Goal: Task Accomplishment & Management: Use online tool/utility

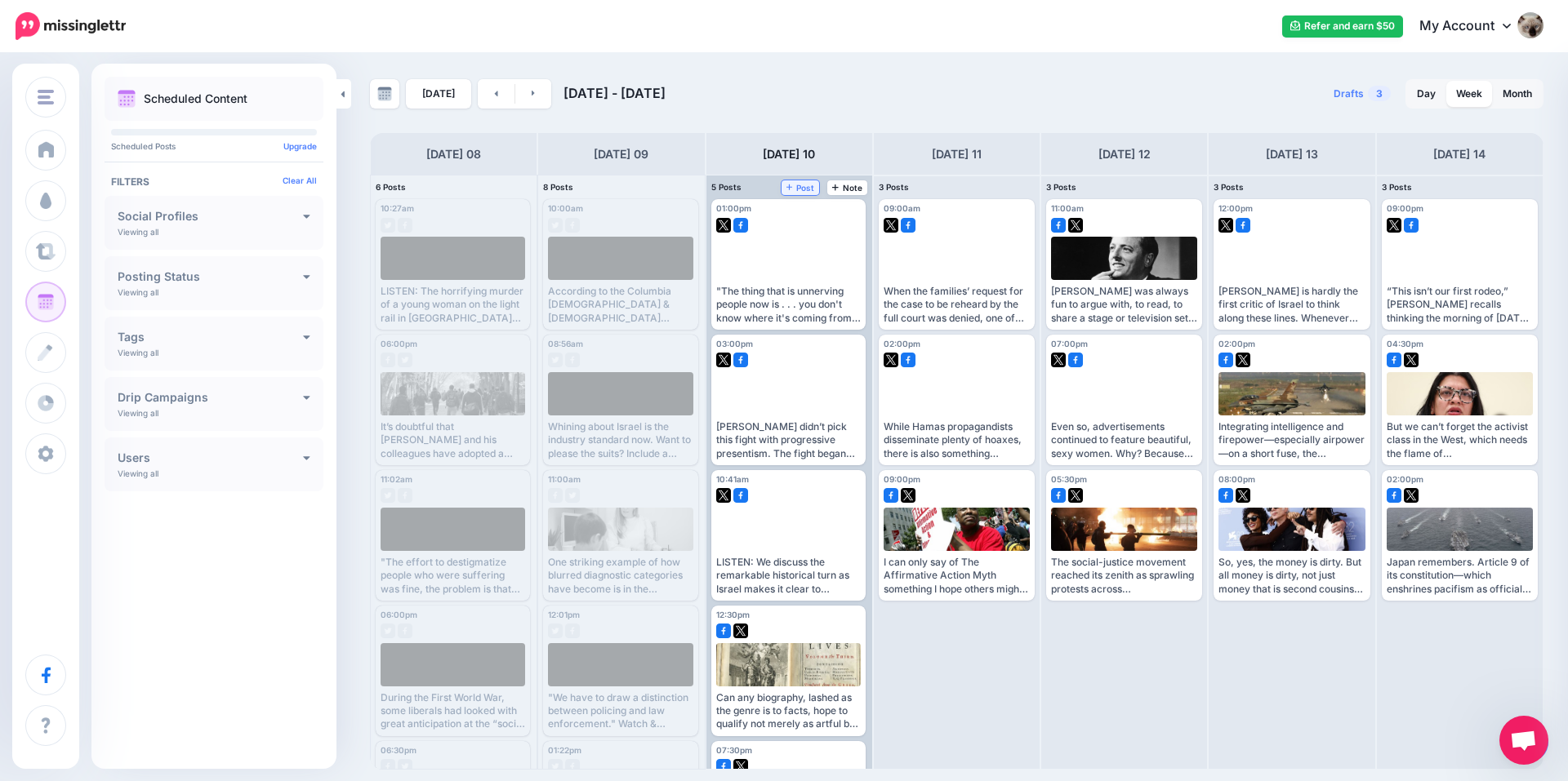
click at [809, 187] on span "Post" at bounding box center [800, 188] width 29 height 8
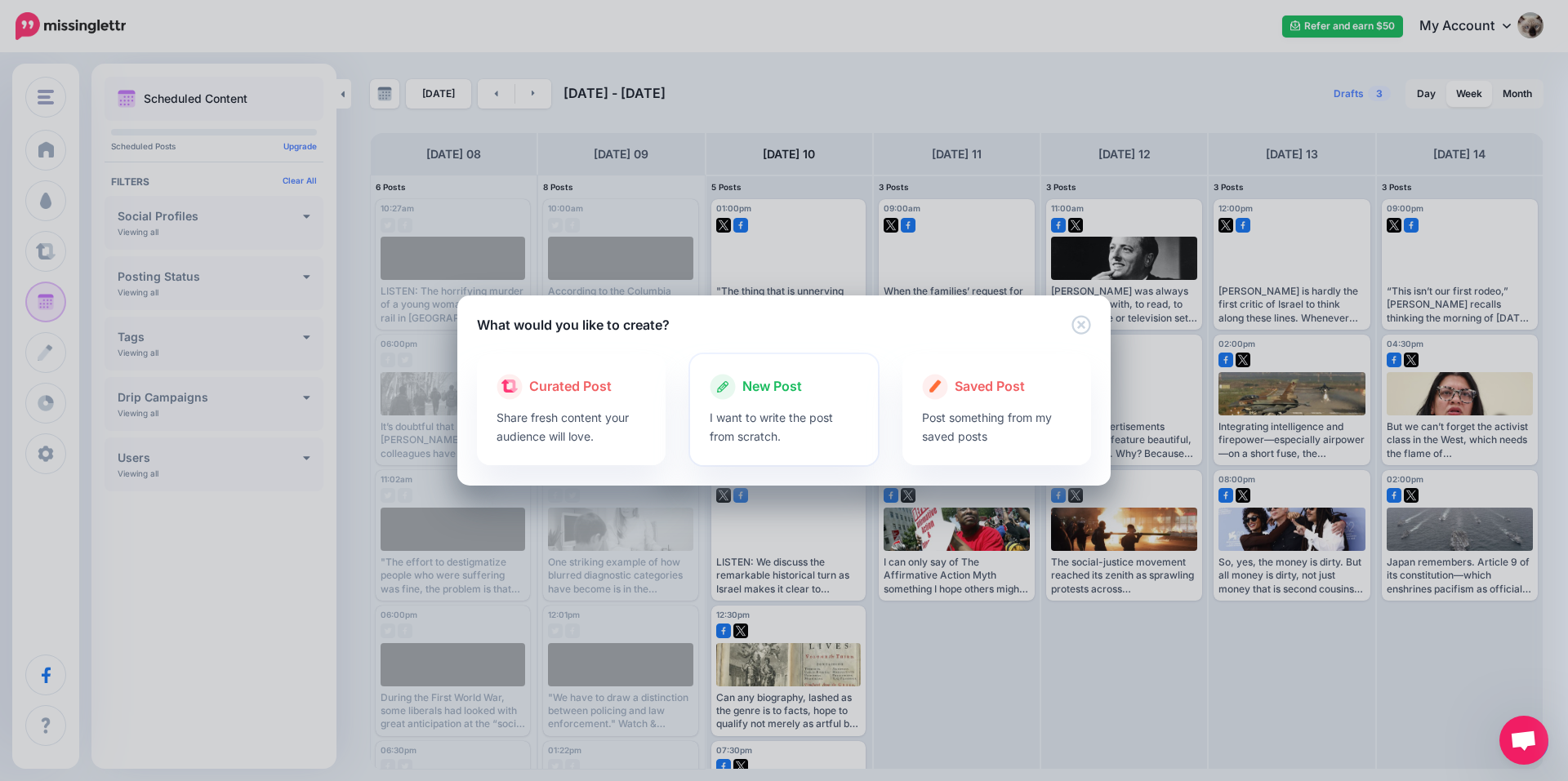
click at [711, 381] on icon at bounding box center [723, 387] width 26 height 26
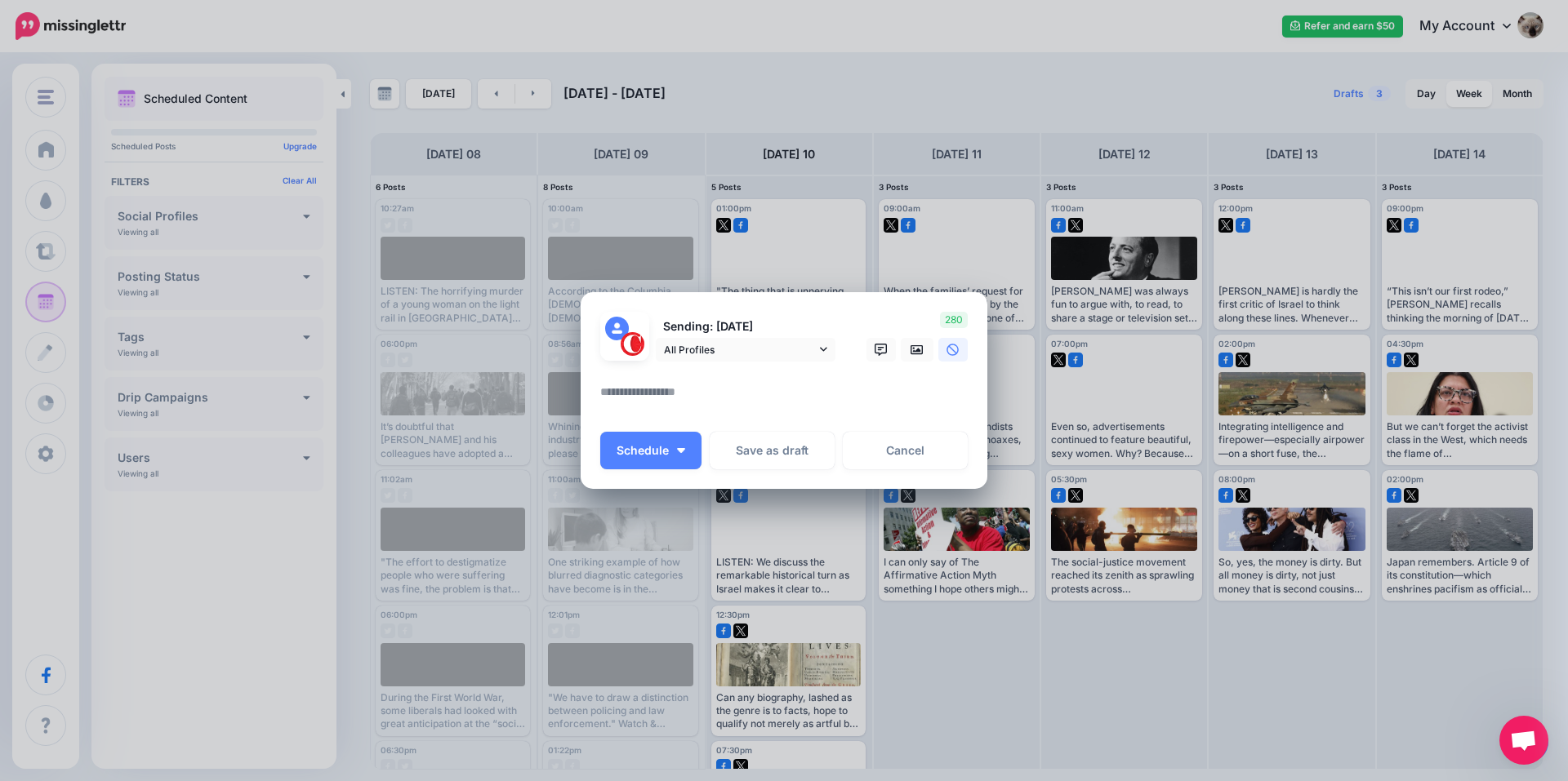
click at [839, 404] on textarea at bounding box center [788, 398] width 376 height 32
paste textarea "**********"
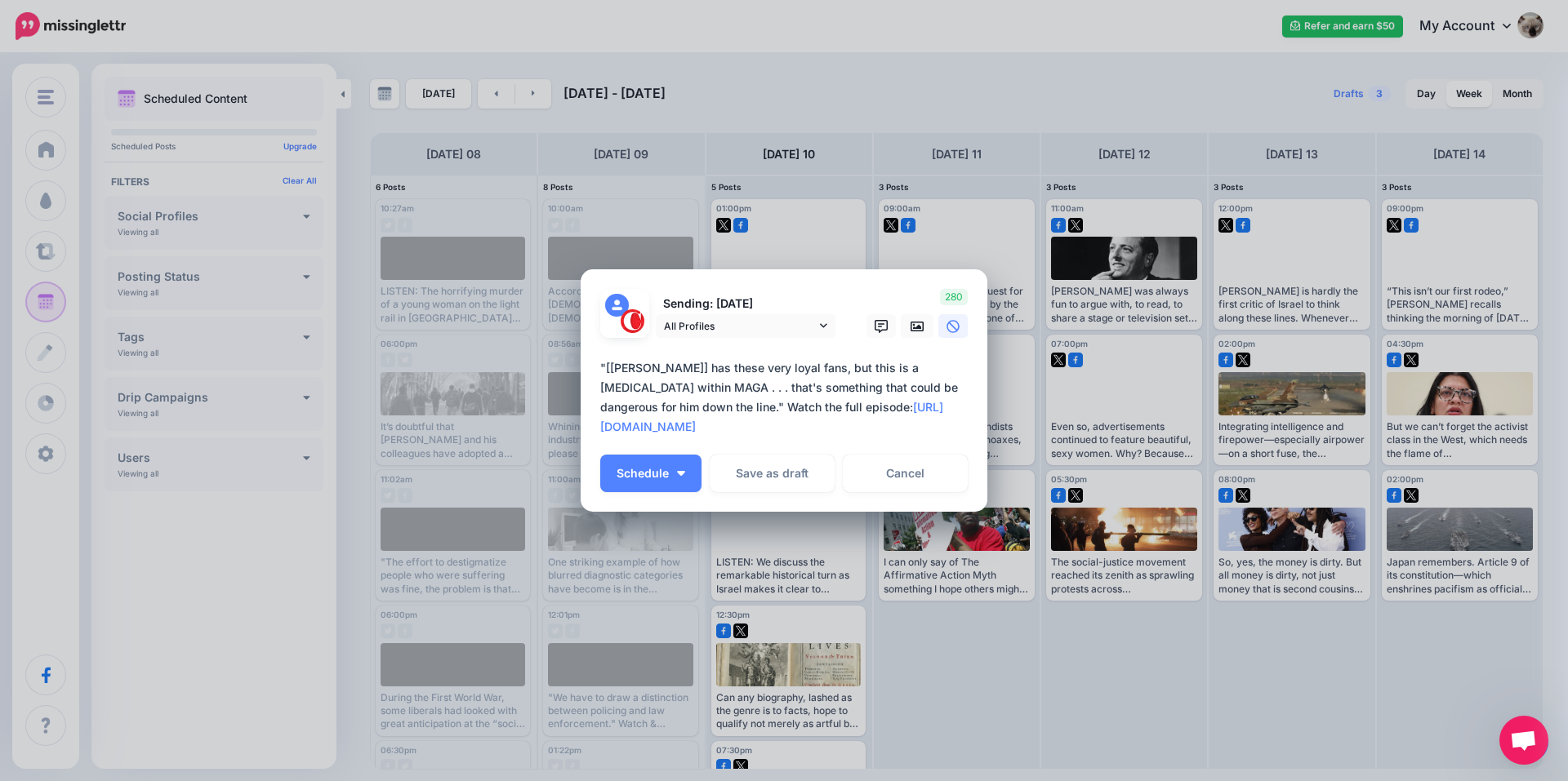
type textarea "**********"
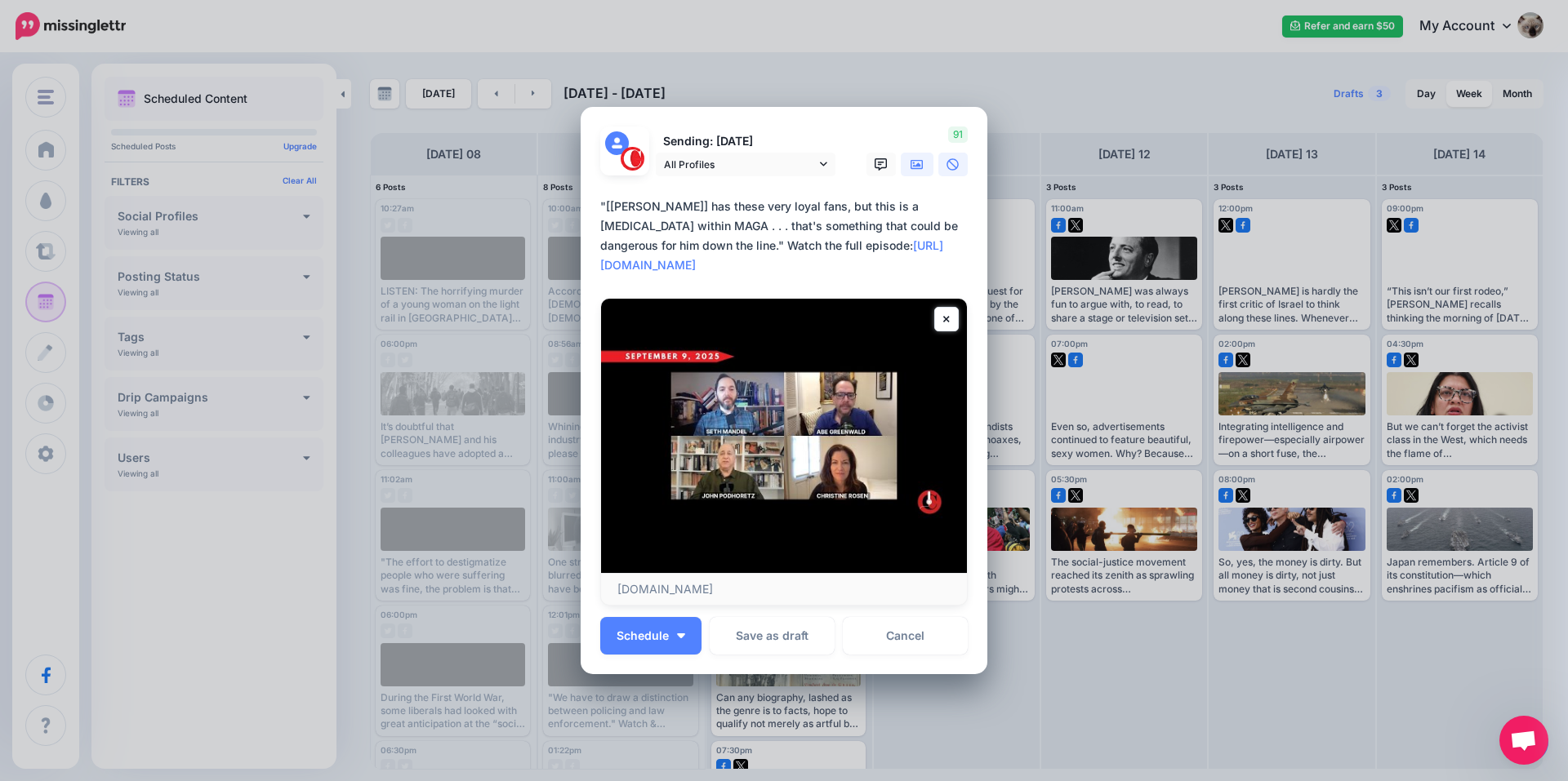
click at [911, 169] on icon at bounding box center [917, 164] width 13 height 10
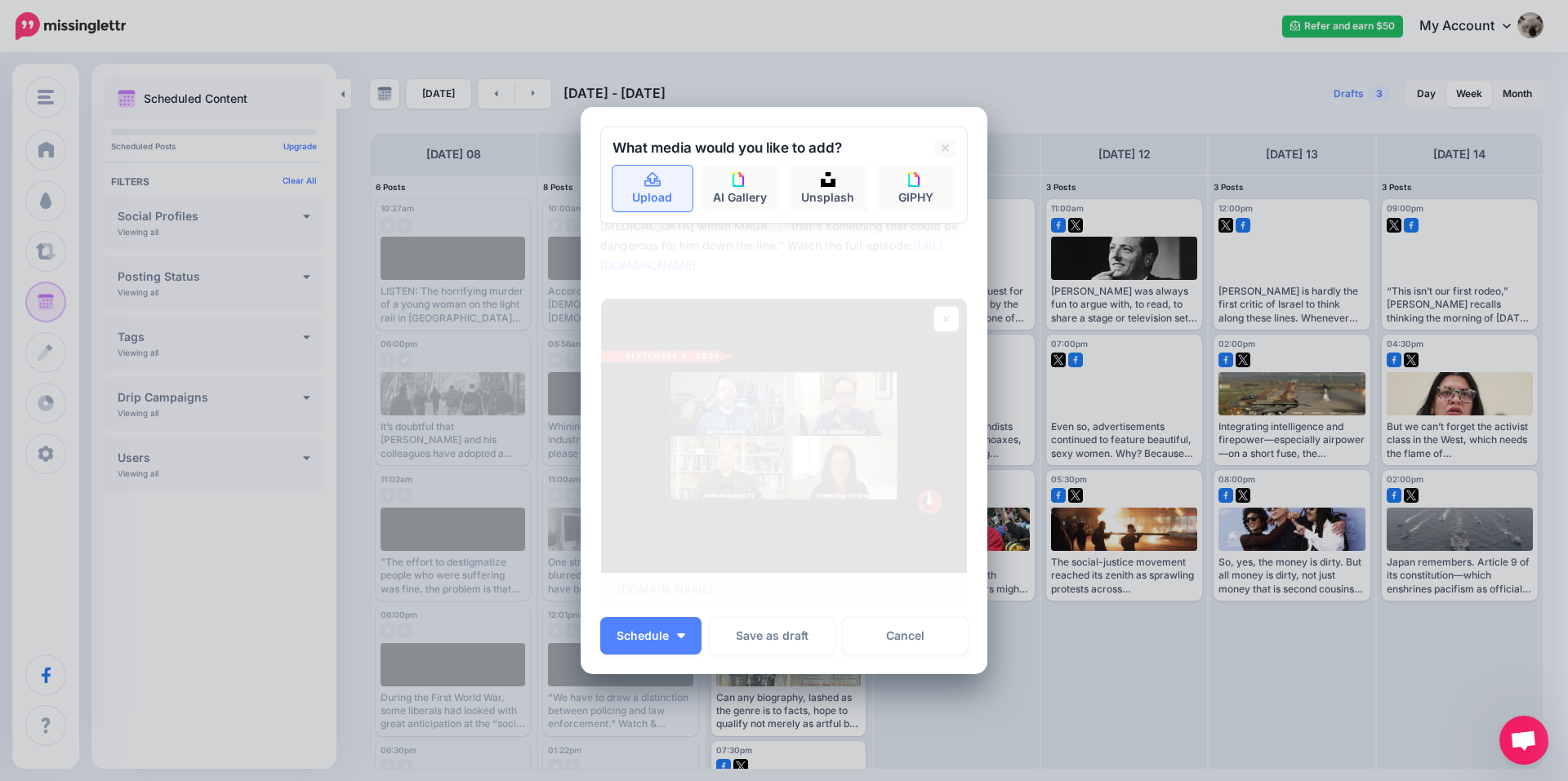
click at [656, 189] on link "Upload" at bounding box center [652, 189] width 80 height 46
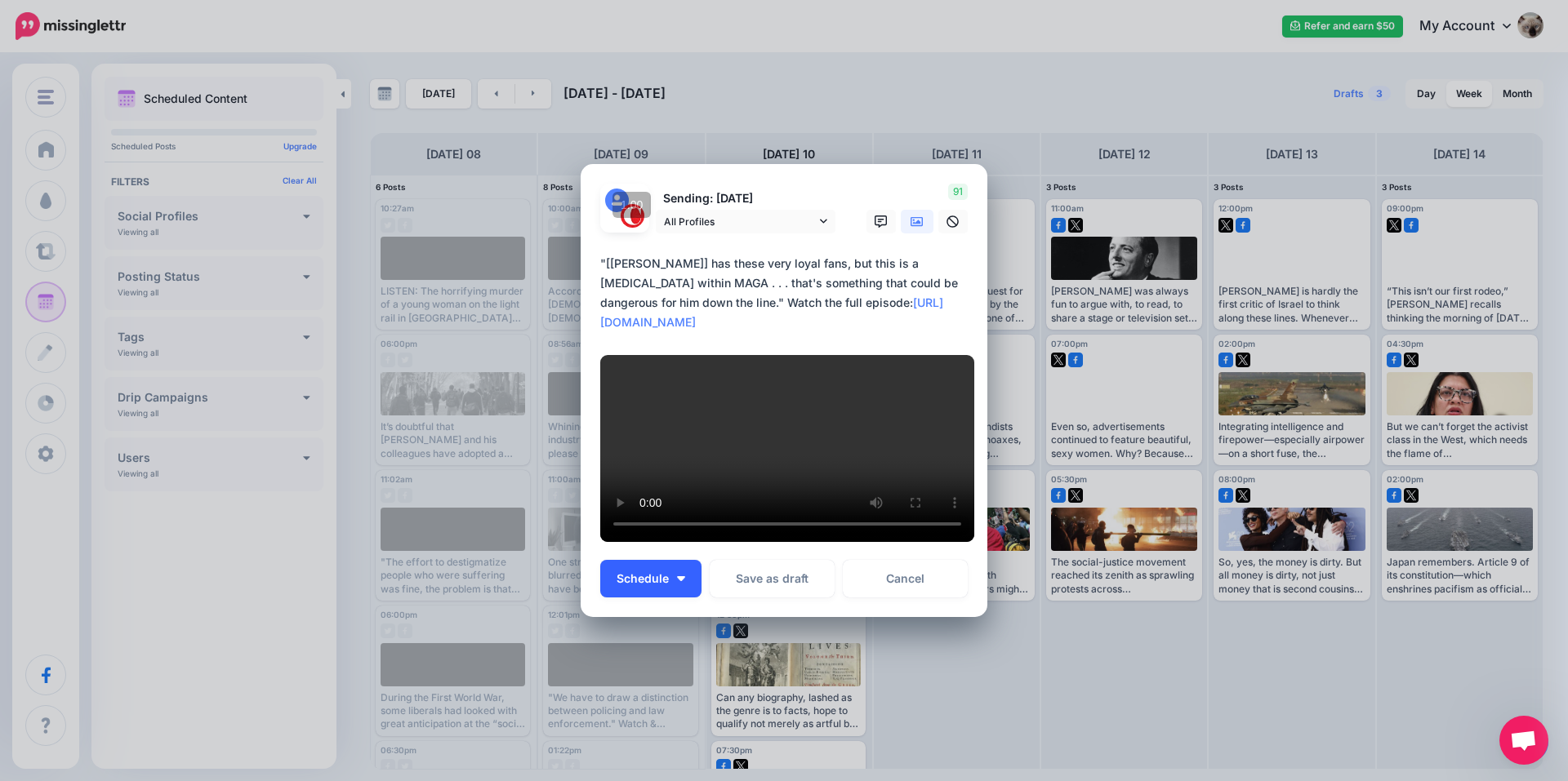
click at [631, 580] on button "Schedule" at bounding box center [650, 579] width 101 height 38
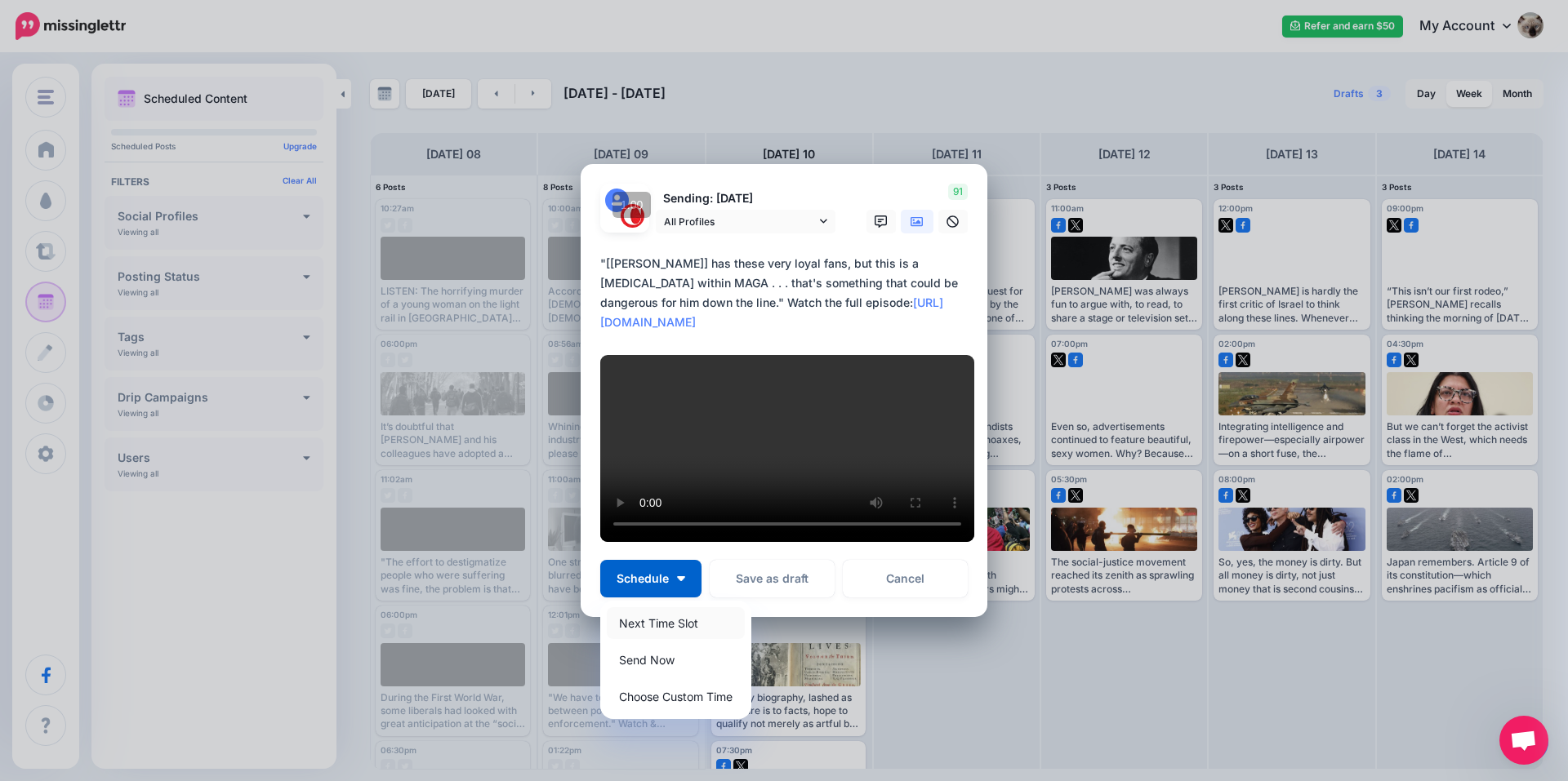
click at [646, 633] on link "Next Time Slot" at bounding box center [675, 623] width 138 height 32
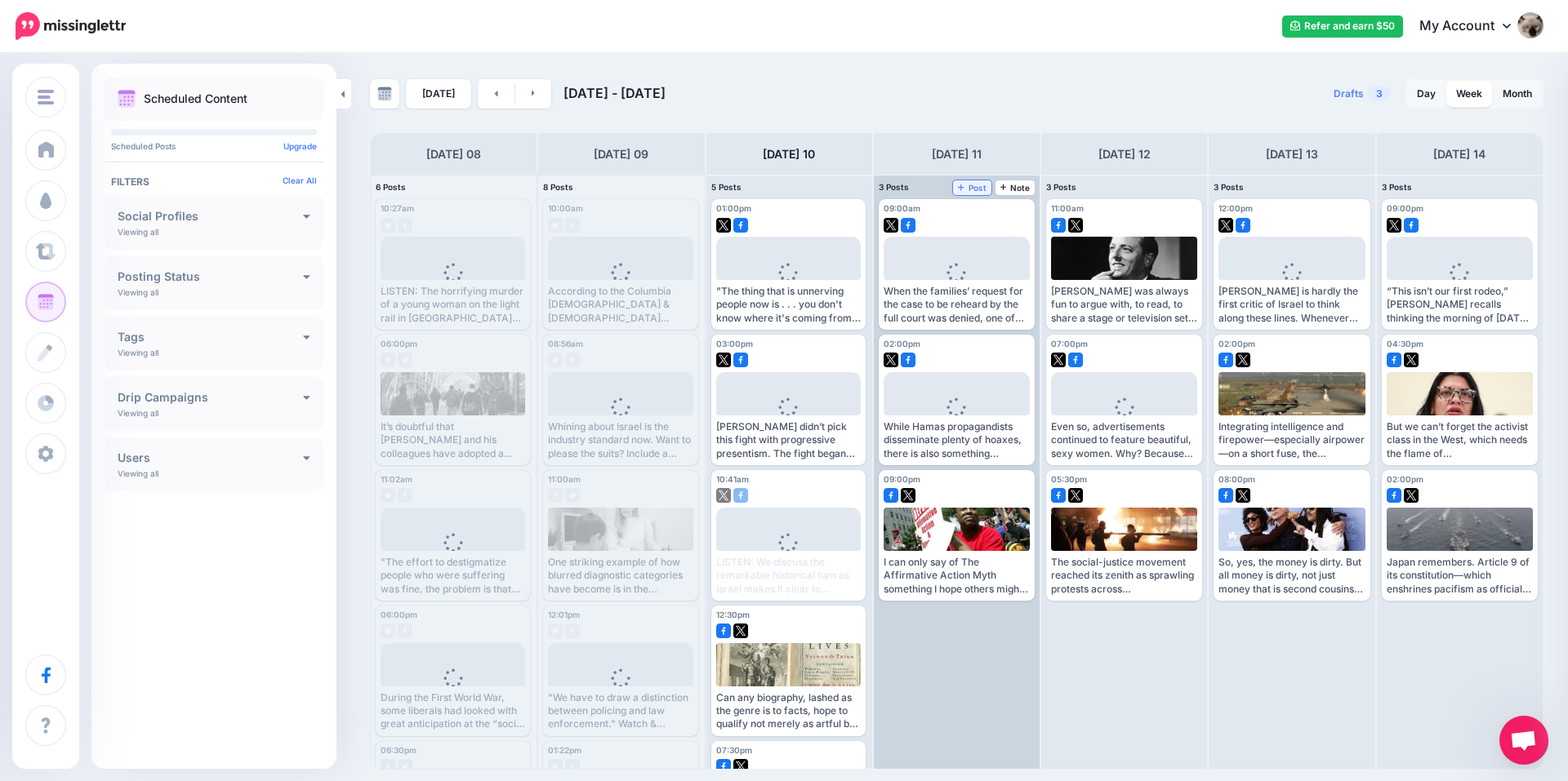
click at [962, 185] on icon at bounding box center [961, 187] width 7 height 8
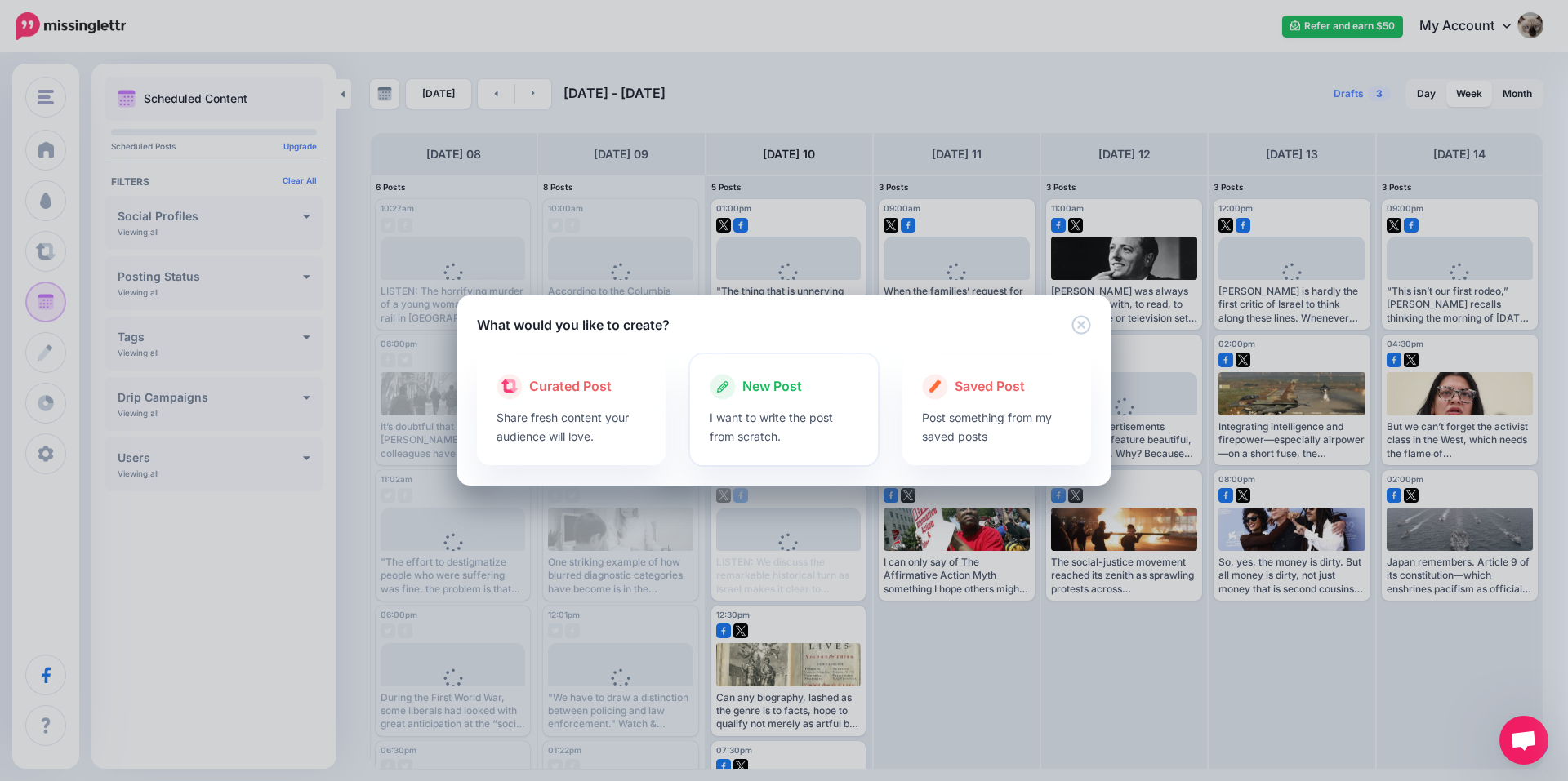
click at [734, 397] on icon at bounding box center [723, 387] width 26 height 26
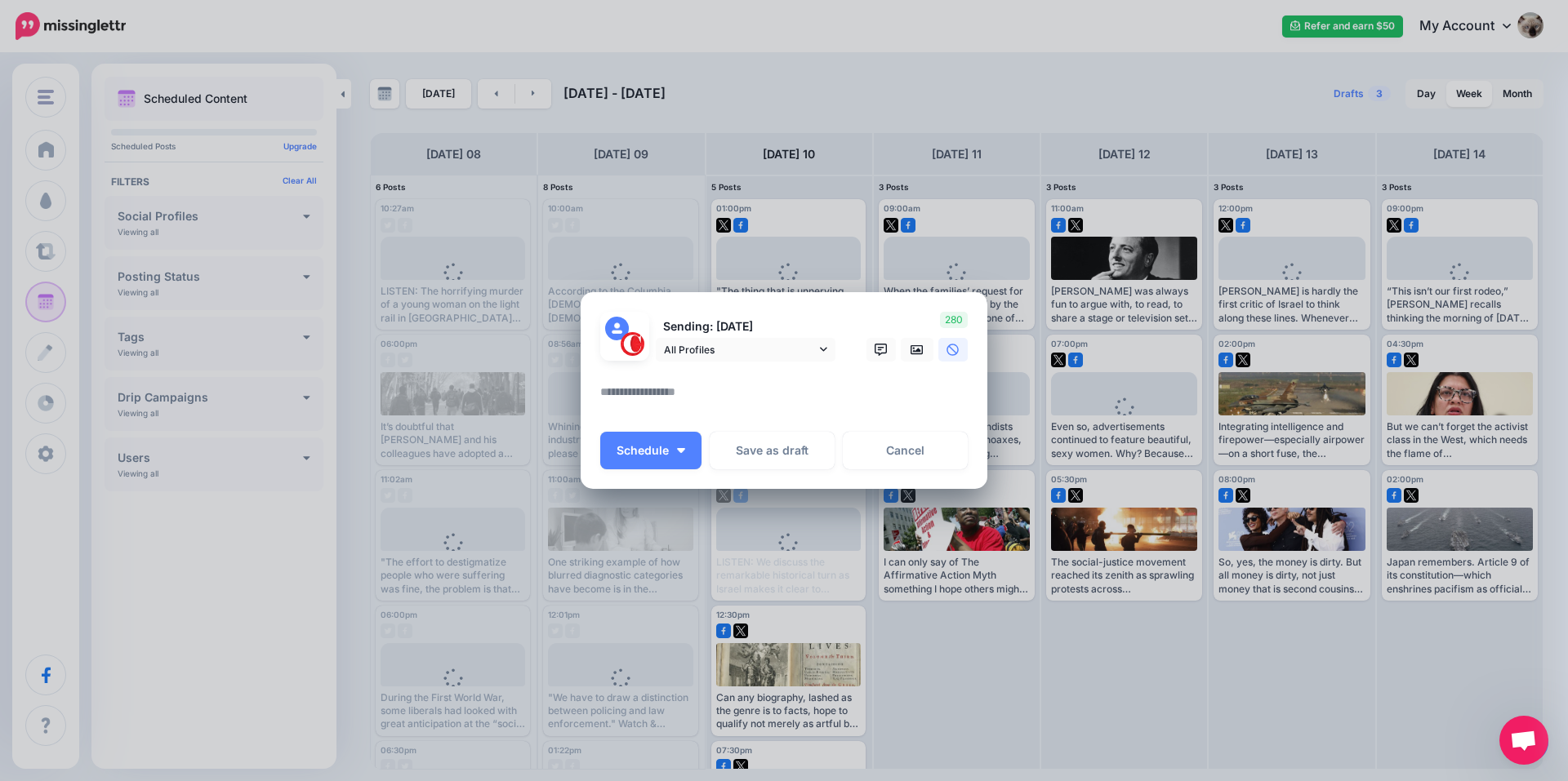
click at [761, 394] on textarea at bounding box center [788, 398] width 376 height 32
click at [728, 392] on textarea at bounding box center [788, 398] width 376 height 32
paste textarea "**********"
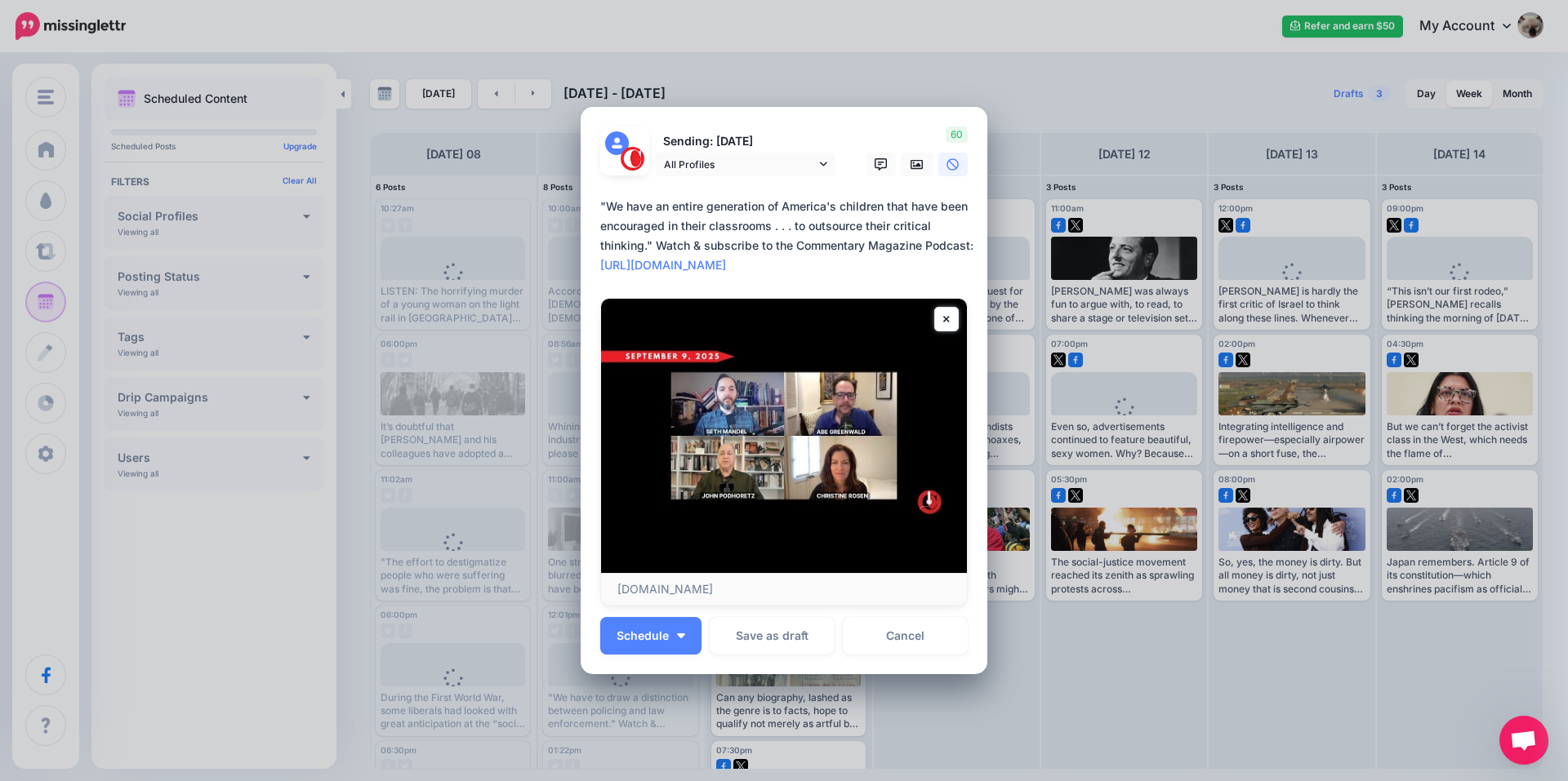
type textarea "**********"
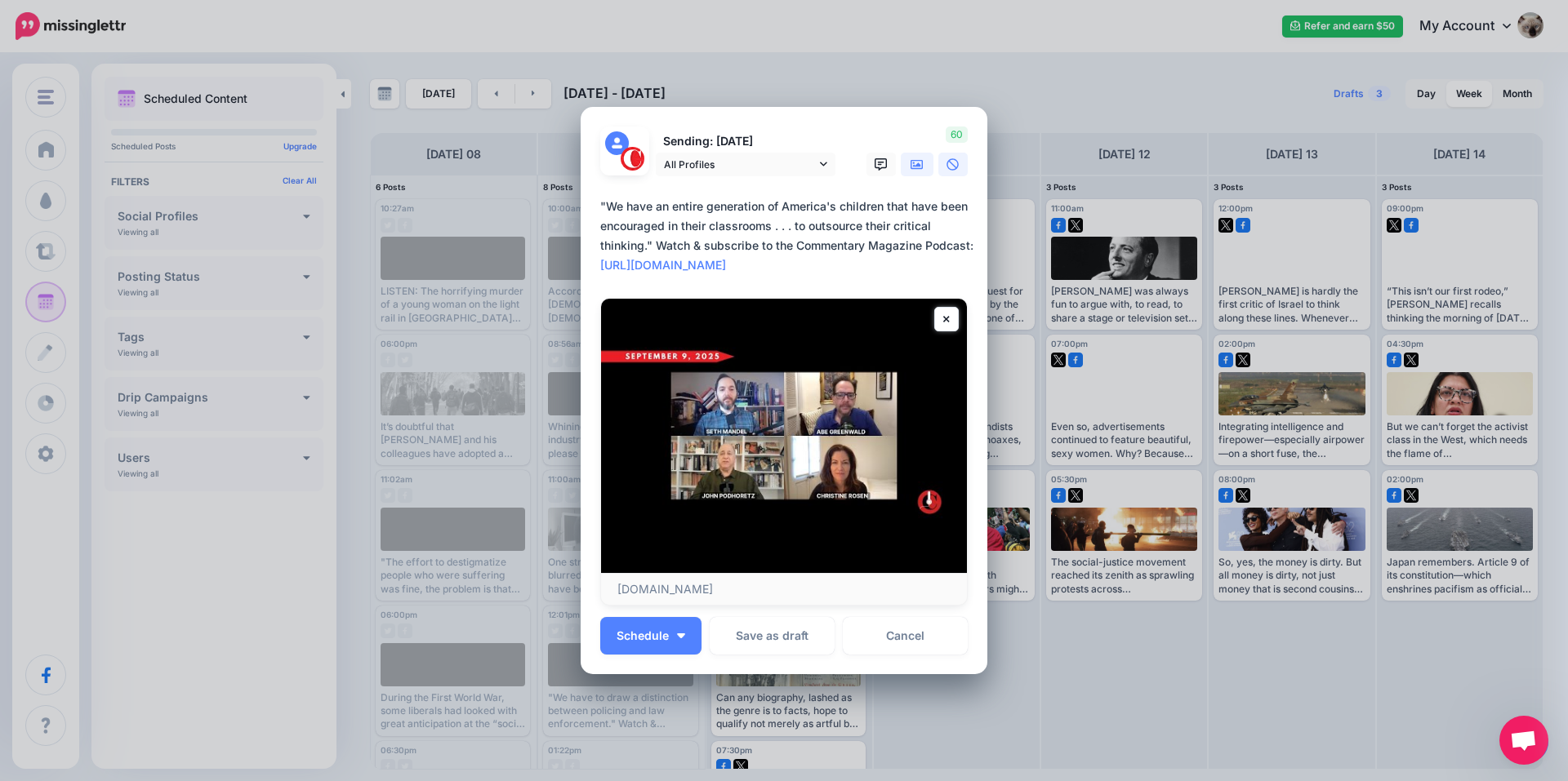
click at [911, 167] on icon at bounding box center [917, 164] width 13 height 10
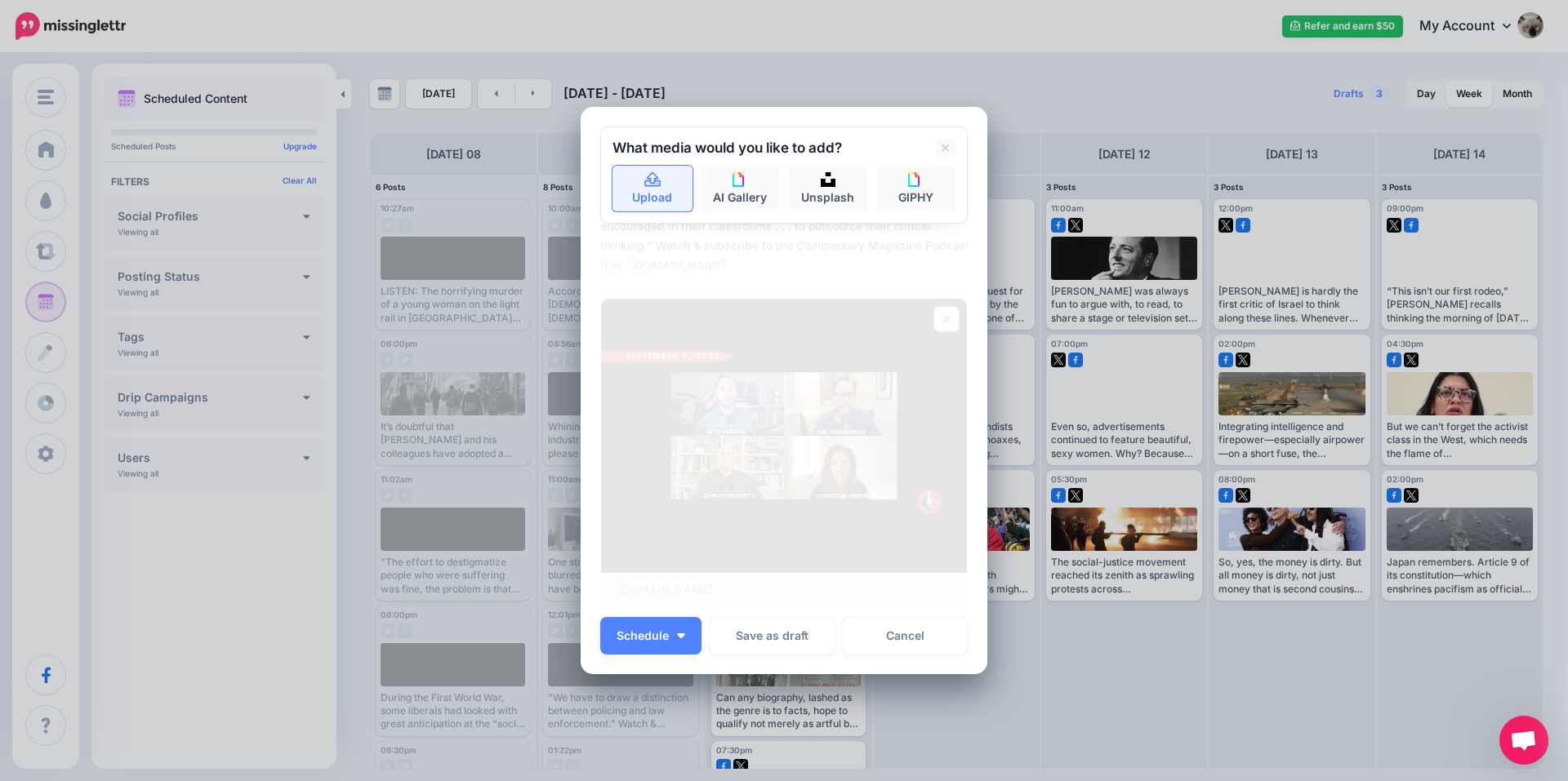
click at [679, 195] on link "Upload" at bounding box center [652, 189] width 80 height 46
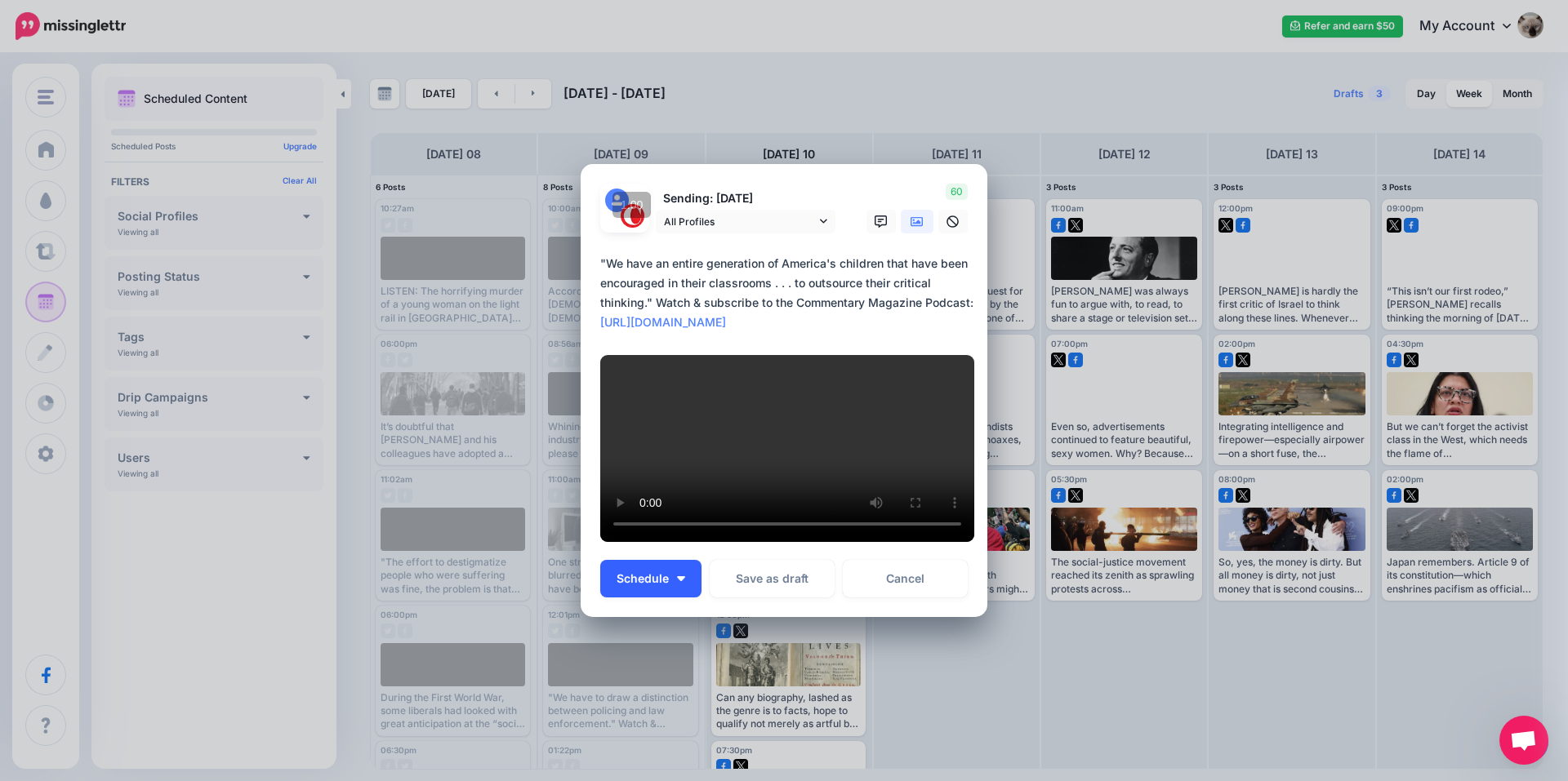
click at [644, 585] on span "Schedule" at bounding box center [642, 579] width 53 height 11
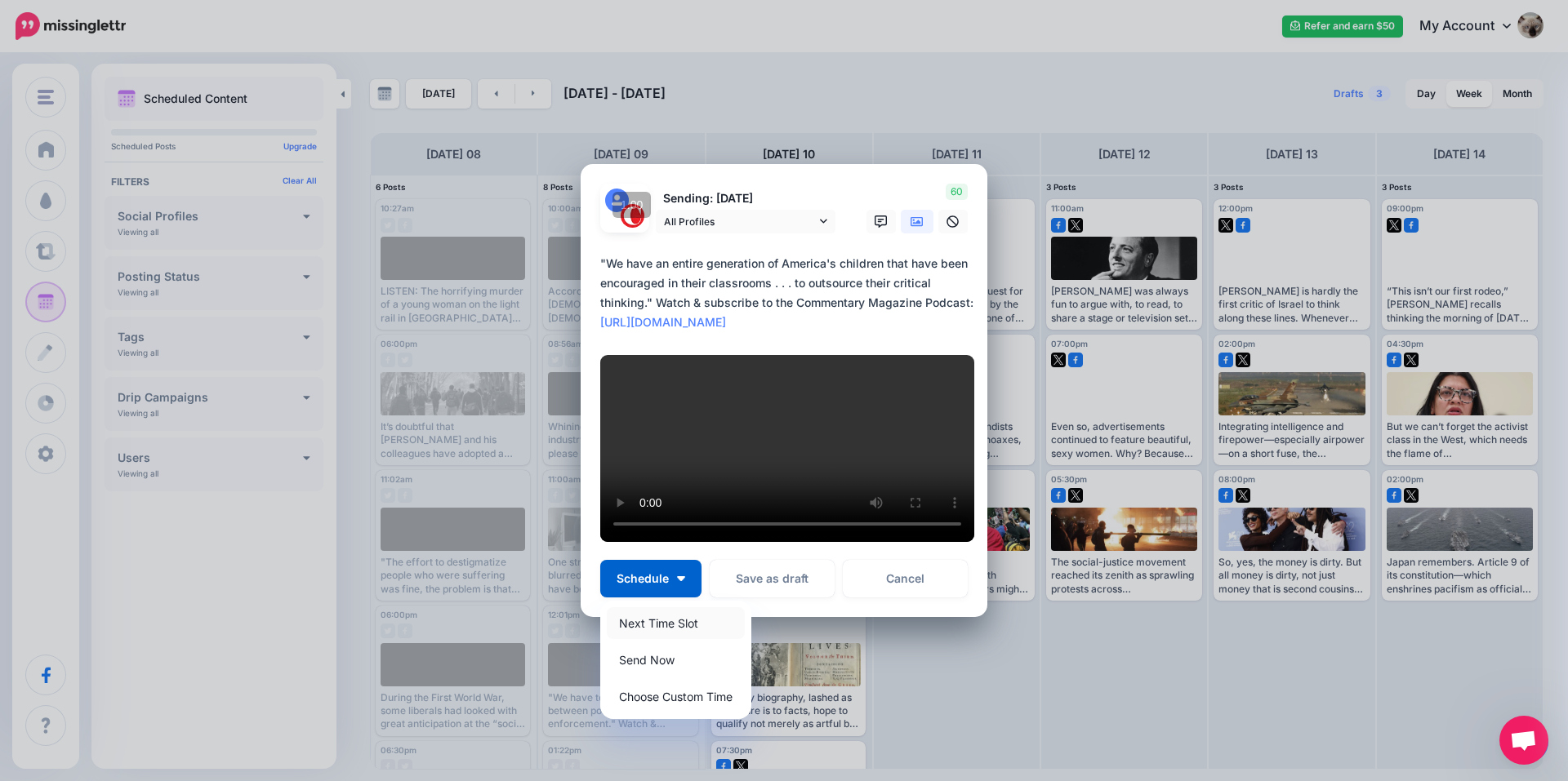
click at [675, 627] on link "Next Time Slot" at bounding box center [675, 623] width 138 height 32
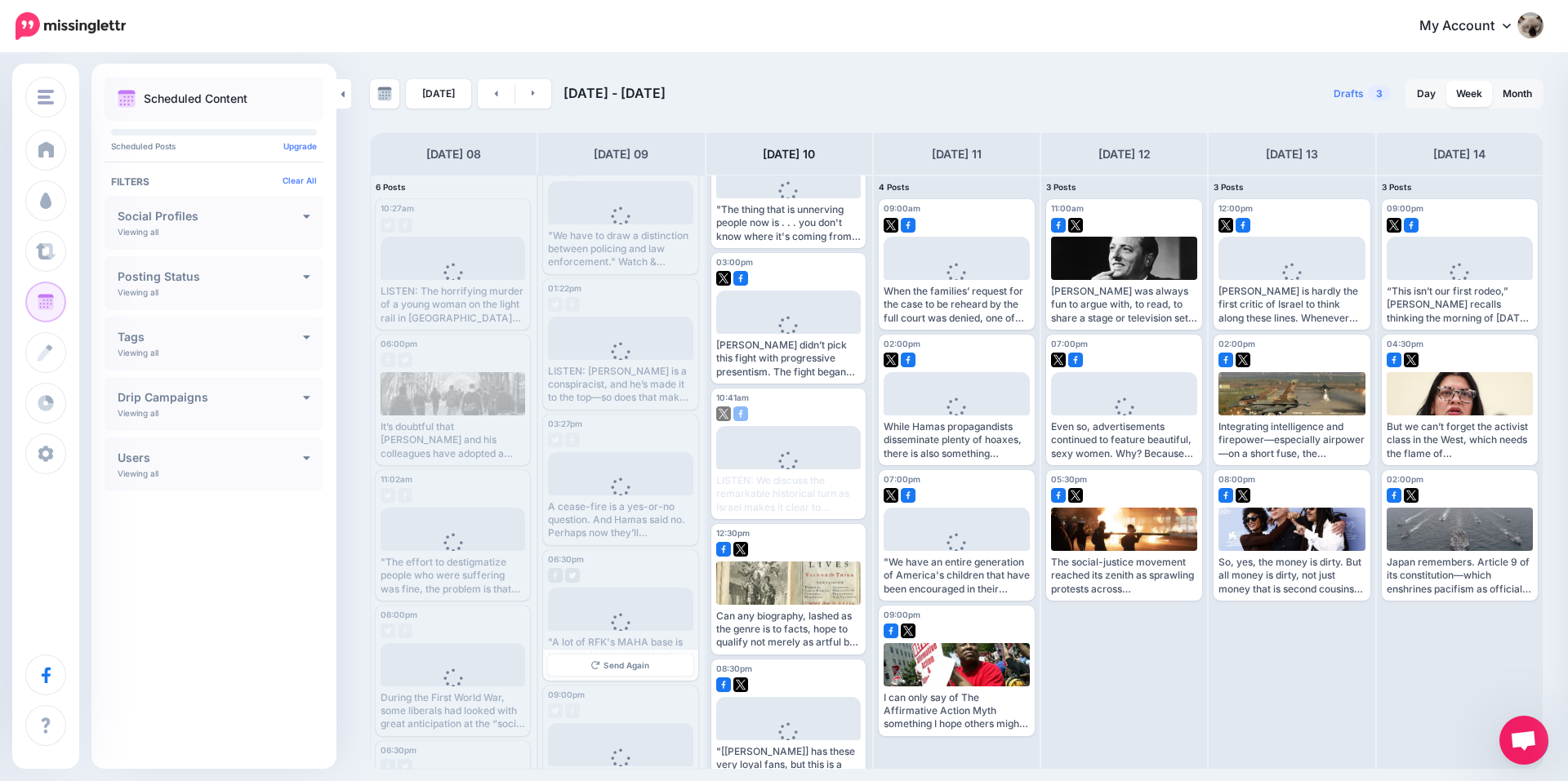
scroll to position [519, 0]
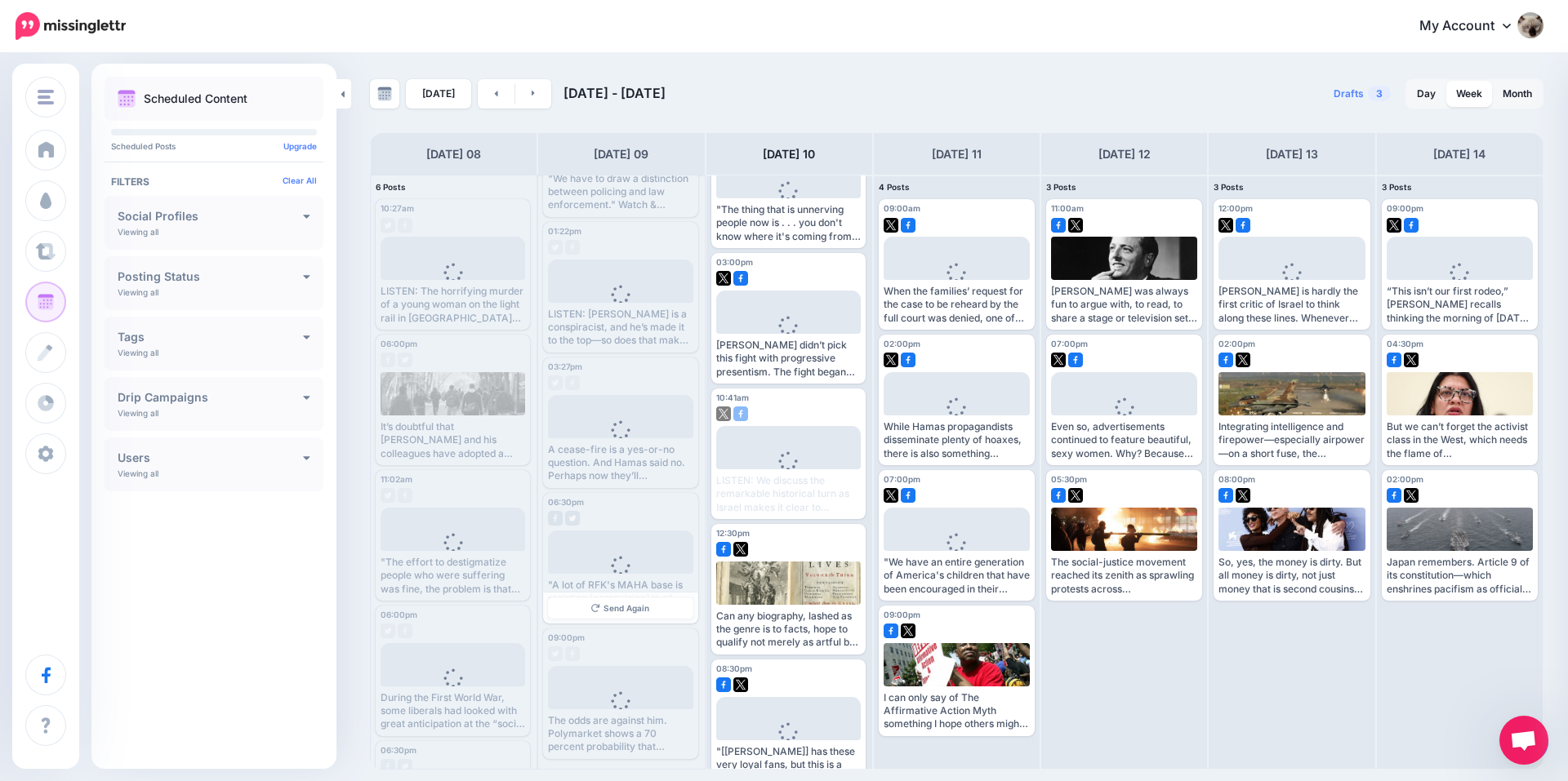
click at [619, 567] on icon at bounding box center [620, 566] width 20 height 20
click at [601, 580] on div ""A lot of RFK's MAHA base is resisting [compulsion] in all forms, not just in v…" at bounding box center [620, 599] width 144 height 40
click at [613, 611] on span "Send Again" at bounding box center [626, 608] width 46 height 8
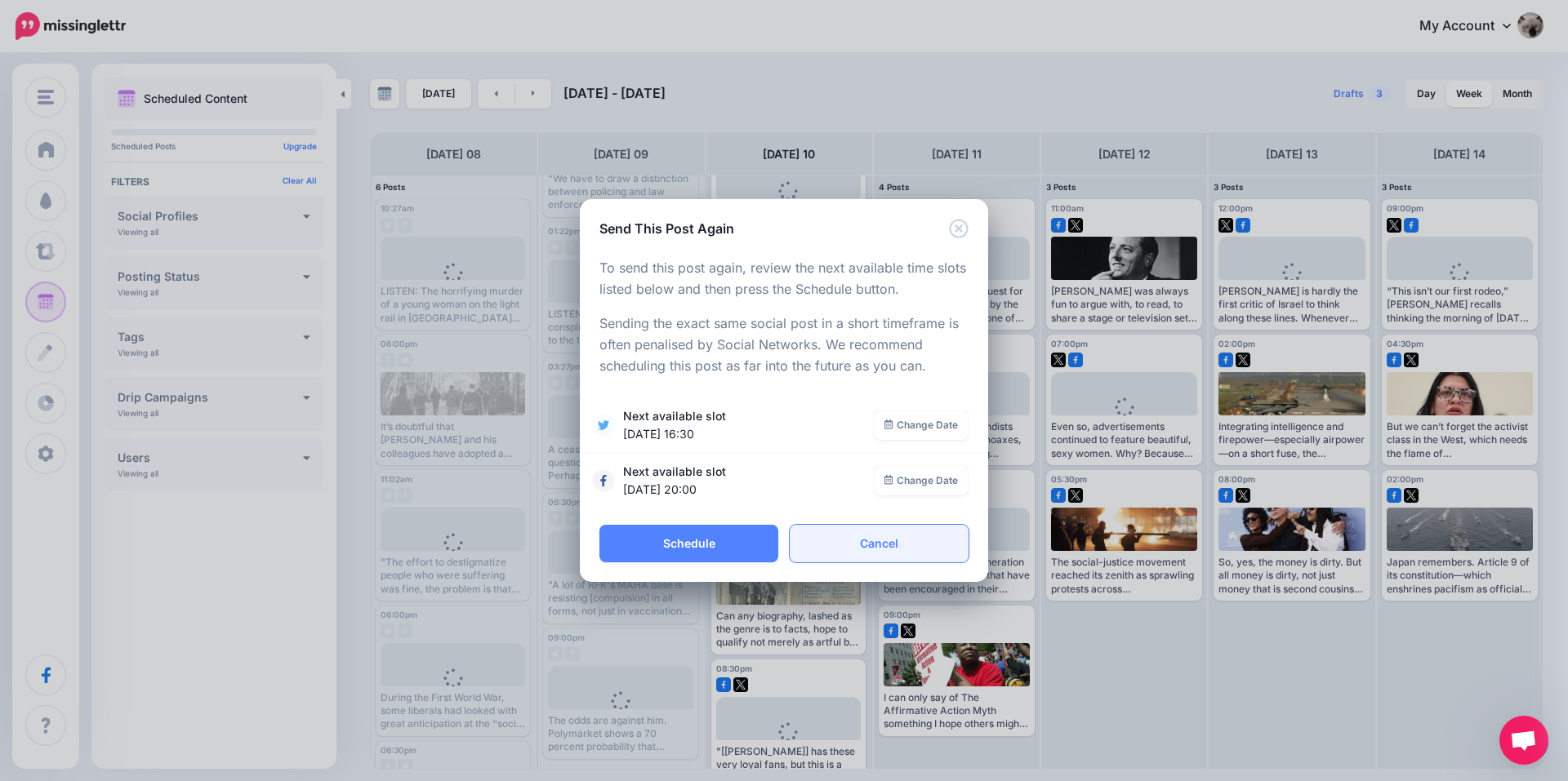
click at [849, 541] on link "Cancel" at bounding box center [879, 544] width 179 height 38
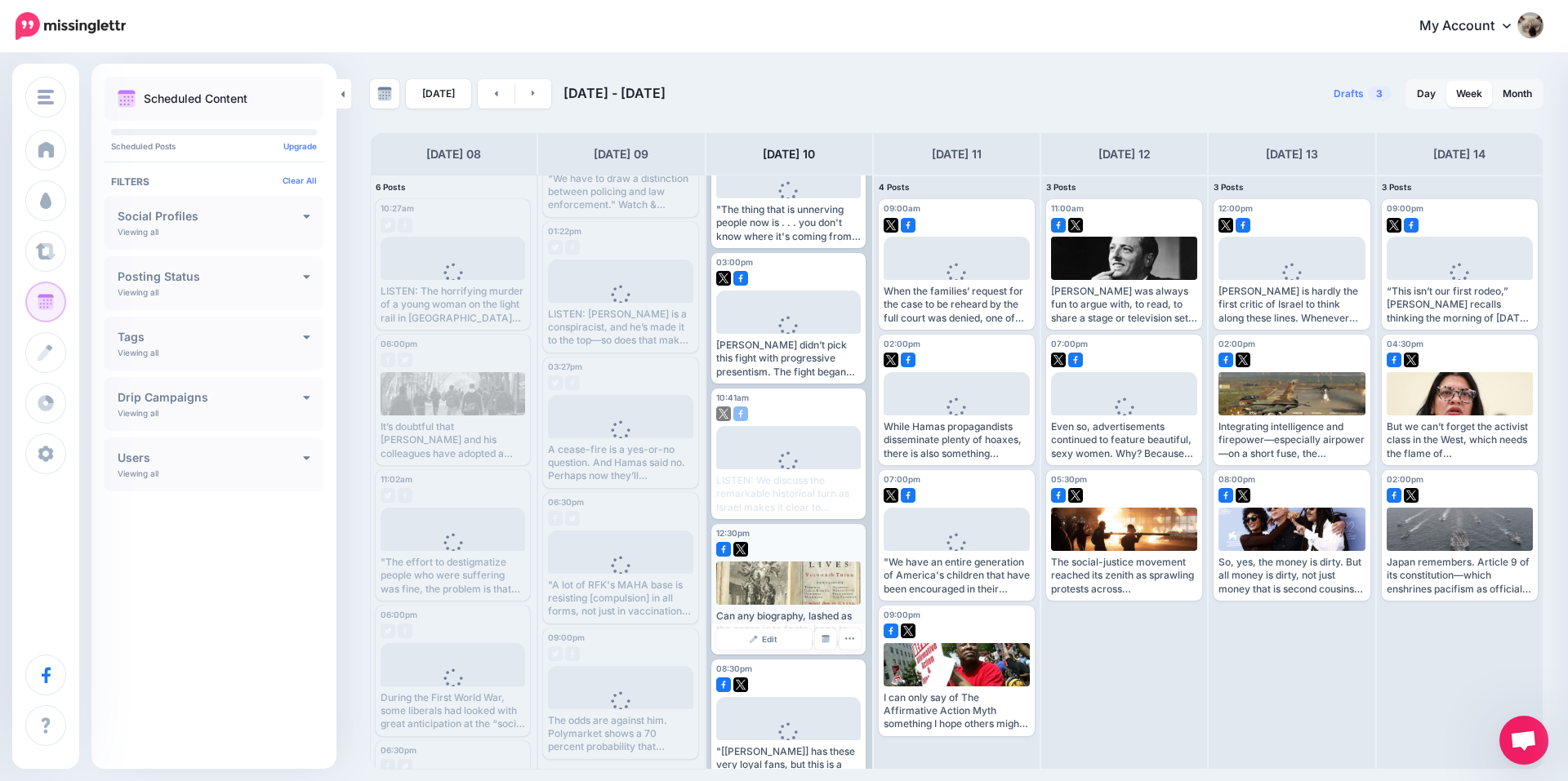
scroll to position [0, 0]
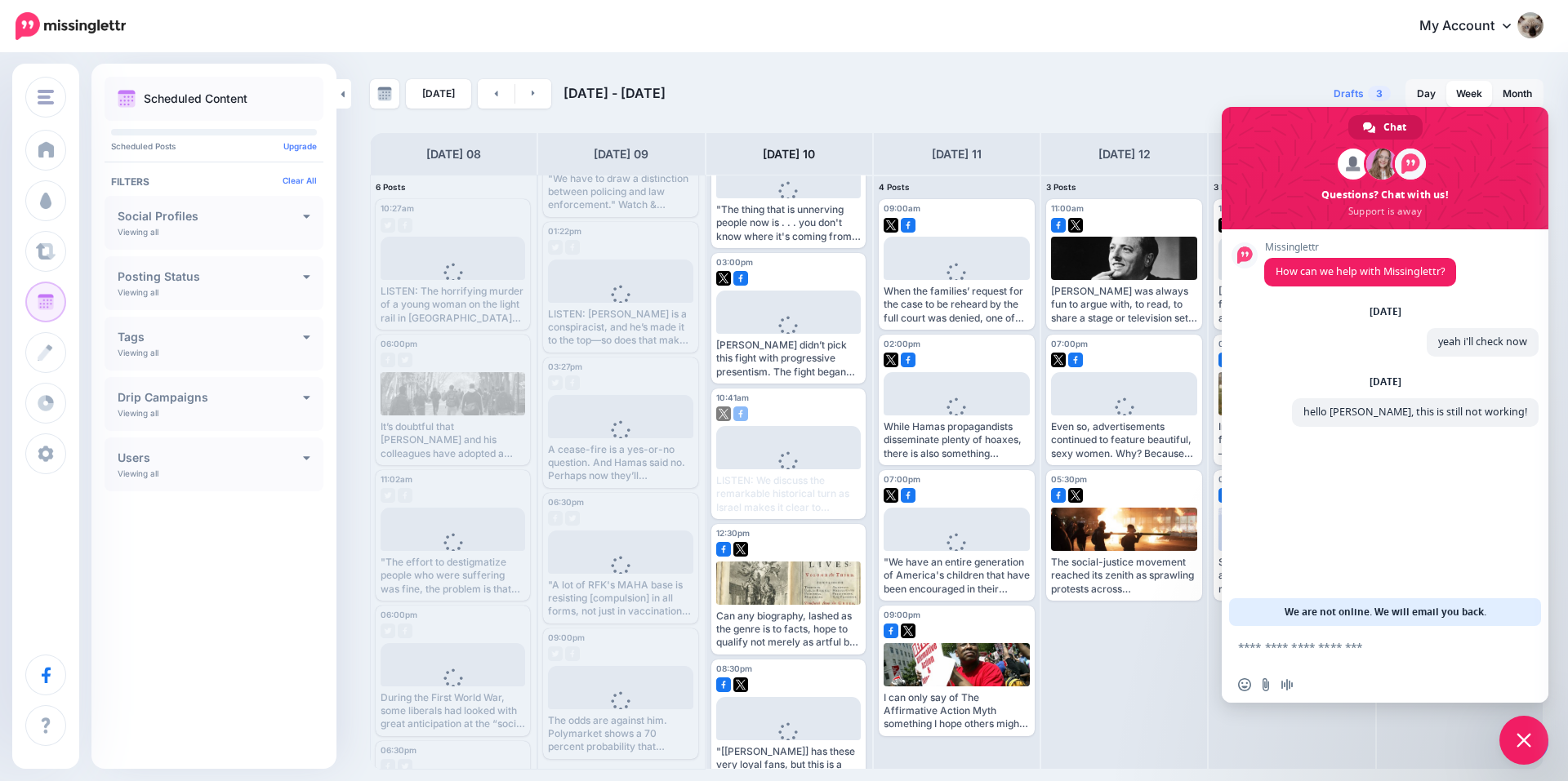
click at [1256, 69] on div "Today Sep 08 - Sep 15, 2025 Drafts 3 Day Week Month PRO TIP" at bounding box center [784, 413] width 1568 height 715
click at [1528, 748] on span "Close chat" at bounding box center [1524, 741] width 49 height 49
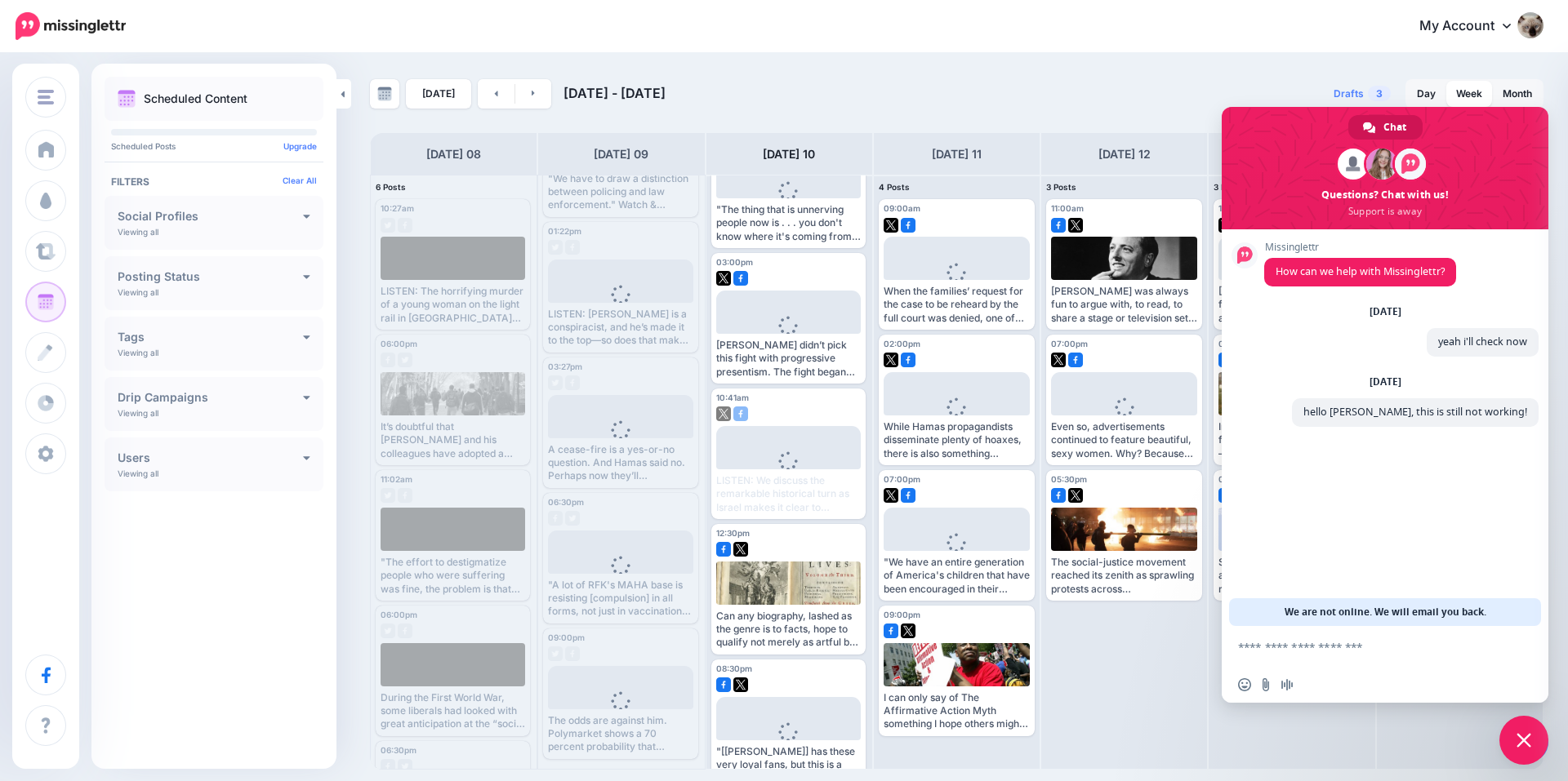
drag, startPoint x: 1205, startPoint y: 71, endPoint x: 1292, endPoint y: 166, distance: 128.8
click at [1205, 71] on div "Today Sep 08 - Sep 15, 2025 Drafts 3 Day Week Month PRO TIP" at bounding box center [784, 413] width 1568 height 715
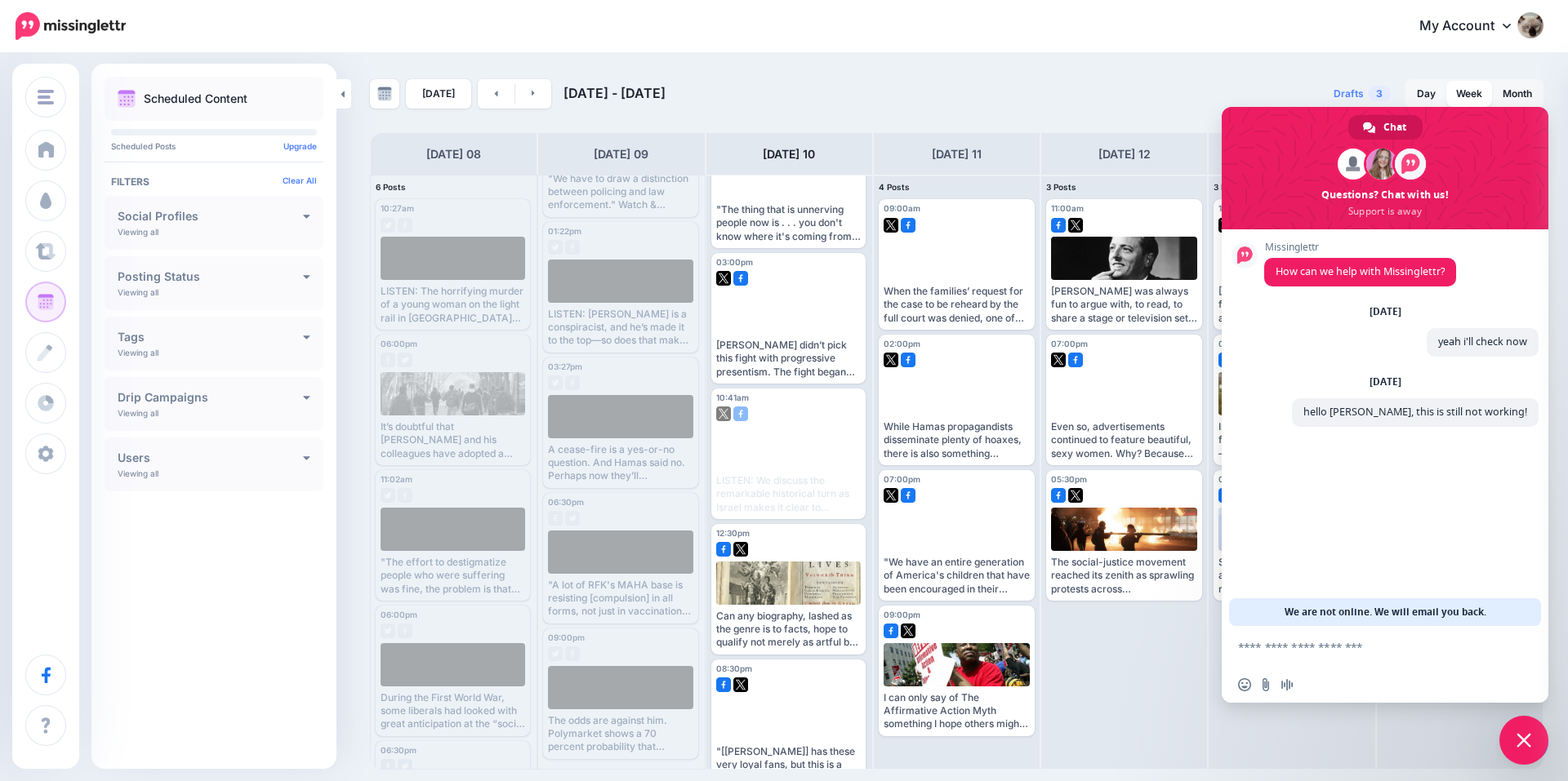
click at [1521, 742] on span "Close chat" at bounding box center [1524, 741] width 15 height 15
